Goal: Task Accomplishment & Management: Use online tool/utility

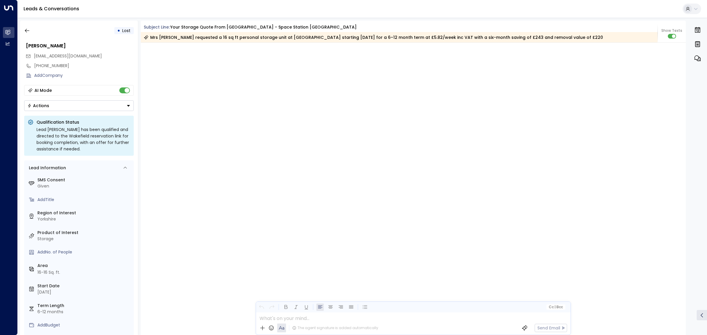
scroll to position [861, 0]
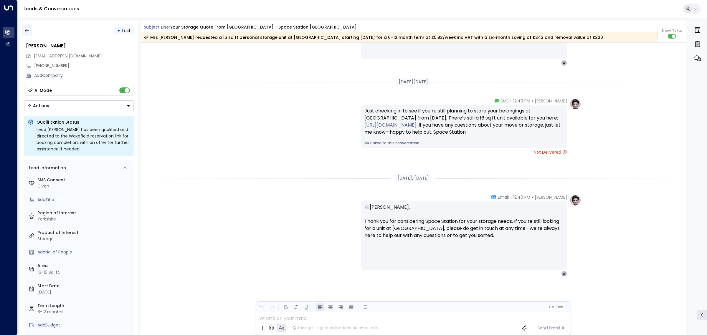
click at [28, 29] on icon "button" at bounding box center [27, 31] width 6 height 6
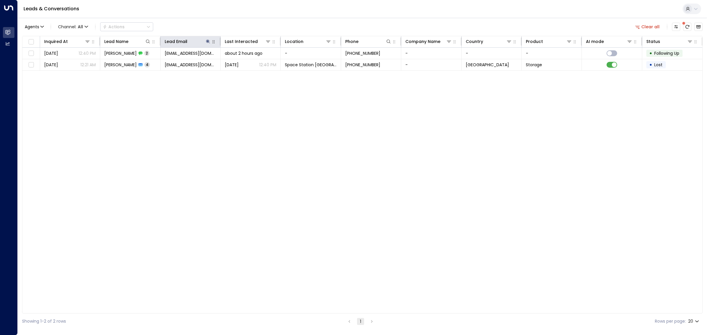
click at [210, 42] on button "button" at bounding box center [213, 42] width 6 height 6
click at [208, 42] on icon at bounding box center [207, 41] width 5 height 5
drag, startPoint x: 232, startPoint y: 62, endPoint x: 171, endPoint y: 62, distance: 60.9
click at [171, 62] on input "**********" at bounding box center [204, 62] width 74 height 11
type input "**********"
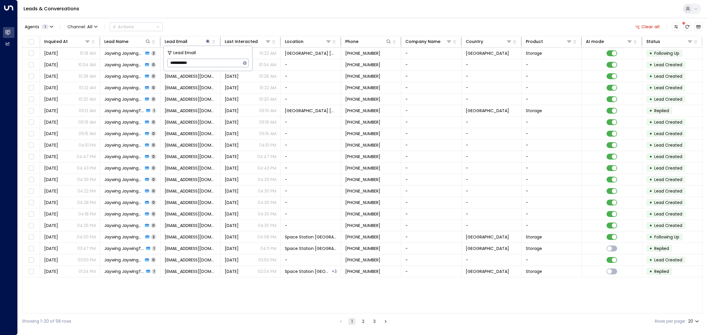
drag, startPoint x: 240, startPoint y: 21, endPoint x: 239, endPoint y: 16, distance: 5.1
click at [240, 18] on div "Agents 1 Channel: All Actions Clear all Inquired At Lead Name Lead Email Last I…" at bounding box center [362, 173] width 680 height 311
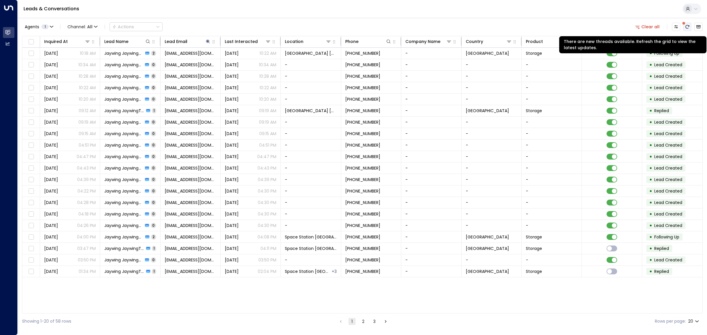
click at [687, 25] on icon "There are new threads available. Refresh the grid to view the latest updates." at bounding box center [686, 26] width 5 height 5
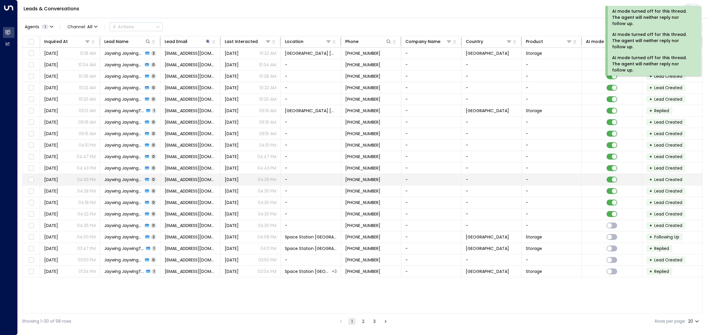
click at [201, 179] on td "[EMAIL_ADDRESS][DOMAIN_NAME]" at bounding box center [190, 179] width 60 height 11
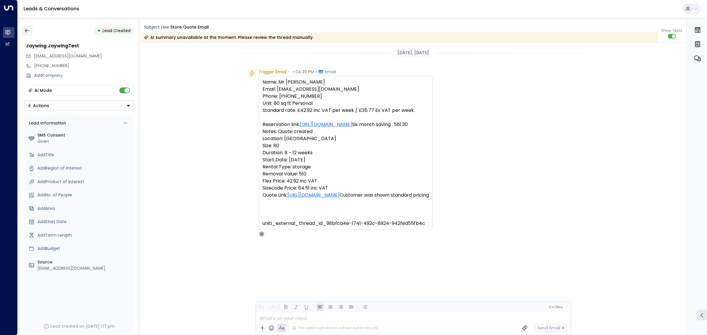
click at [26, 31] on icon "button" at bounding box center [27, 31] width 6 height 6
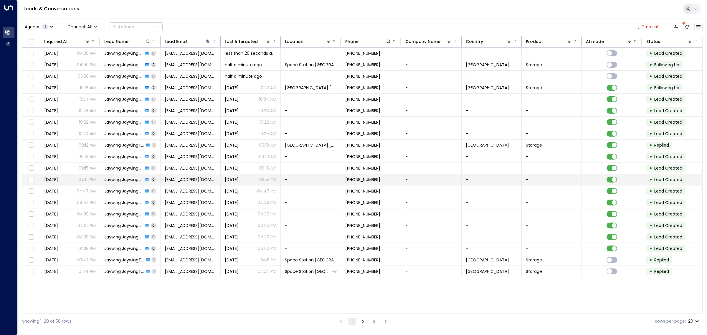
click at [364, 176] on td "[PHONE_NUMBER]" at bounding box center [371, 179] width 60 height 11
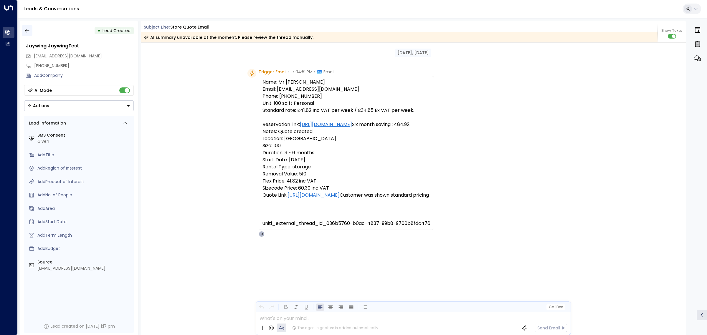
click at [27, 26] on button "button" at bounding box center [27, 30] width 11 height 11
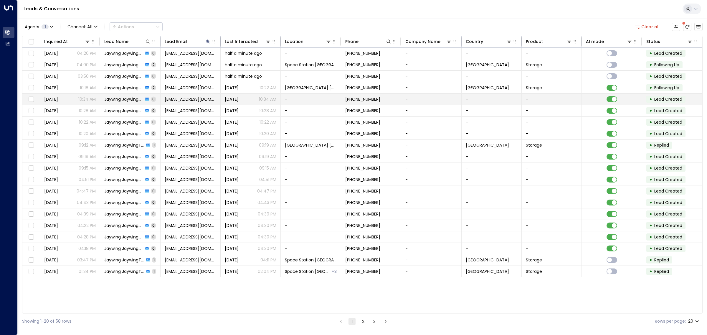
click at [364, 102] on td "[PHONE_NUMBER]" at bounding box center [371, 99] width 60 height 11
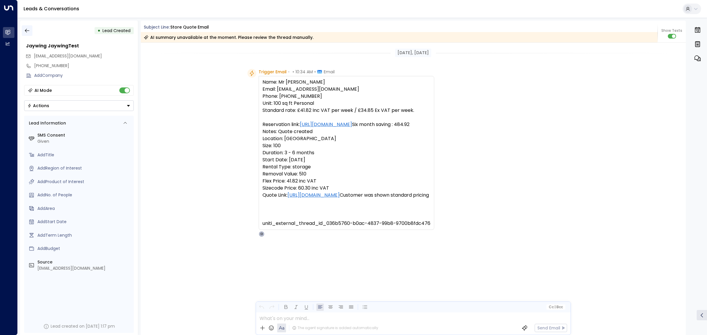
click at [24, 32] on icon "button" at bounding box center [27, 31] width 6 height 6
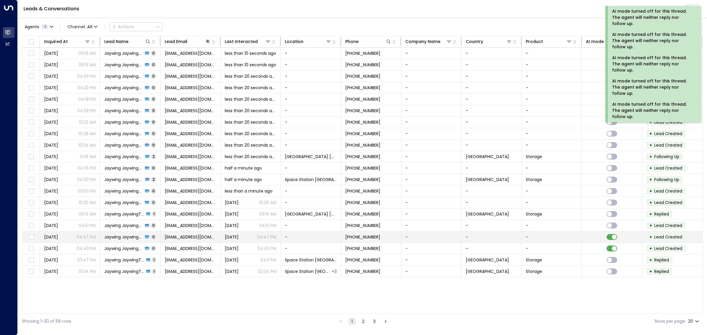
click at [614, 234] on td at bounding box center [611, 236] width 60 height 11
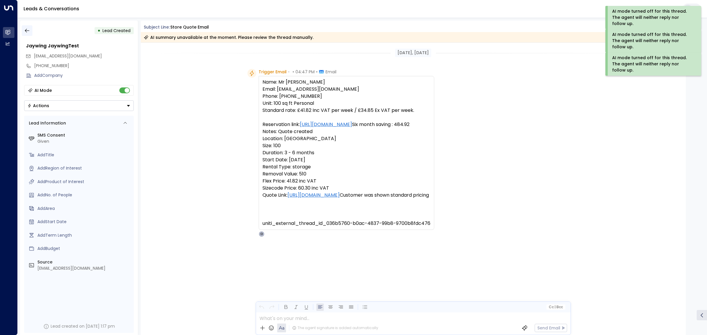
click at [25, 27] on button "button" at bounding box center [27, 30] width 11 height 11
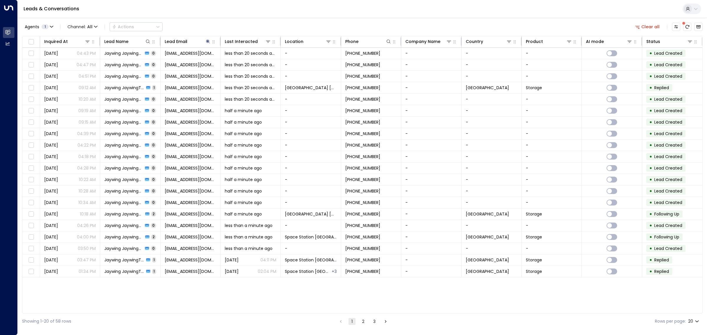
click at [528, 292] on div "Inquired At Lead Name Lead Email Last Interacted Location Phone Company Name Co…" at bounding box center [362, 175] width 680 height 278
